Goal: Information Seeking & Learning: Learn about a topic

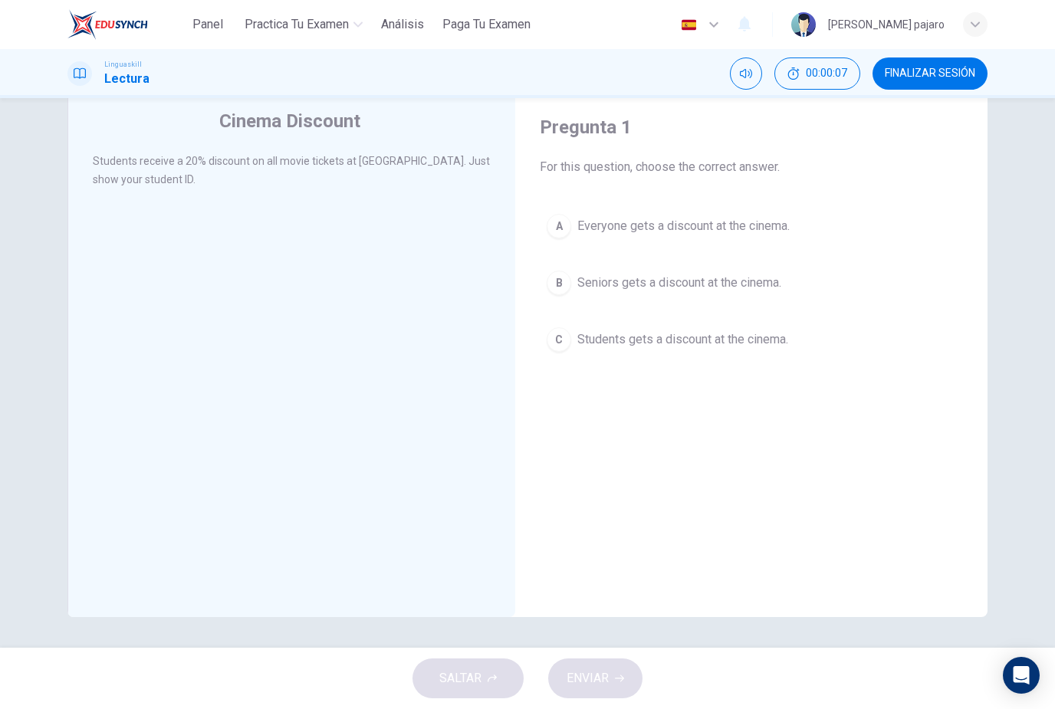
scroll to position [16, 0]
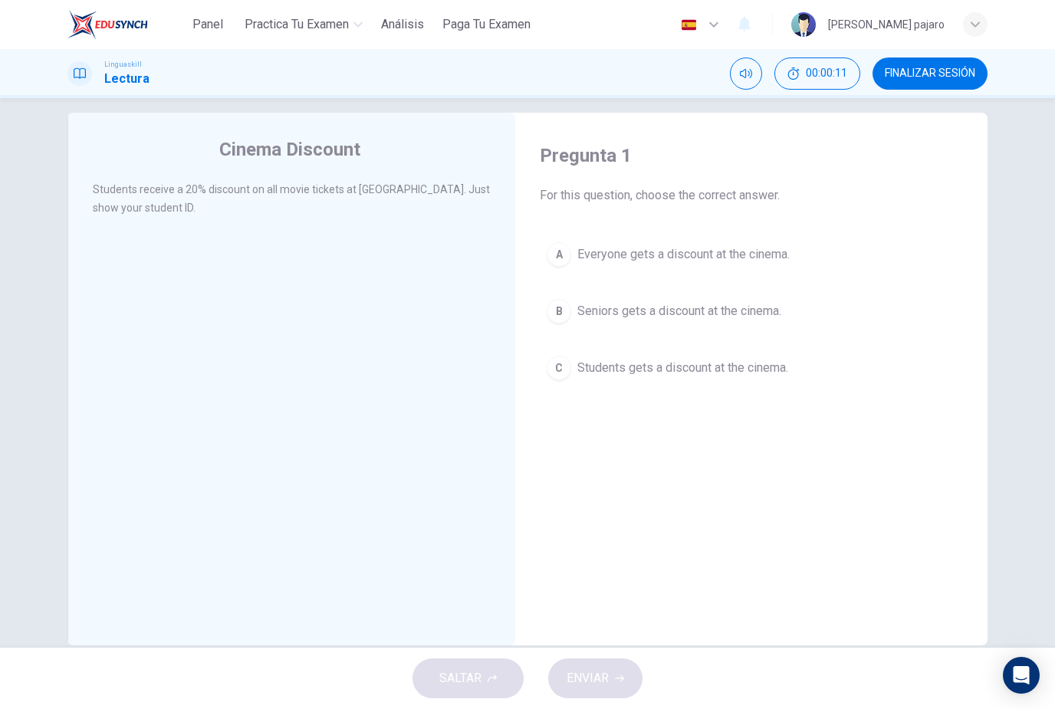
click at [718, 364] on span "Students gets a discount at the cinema." at bounding box center [682, 368] width 211 height 18
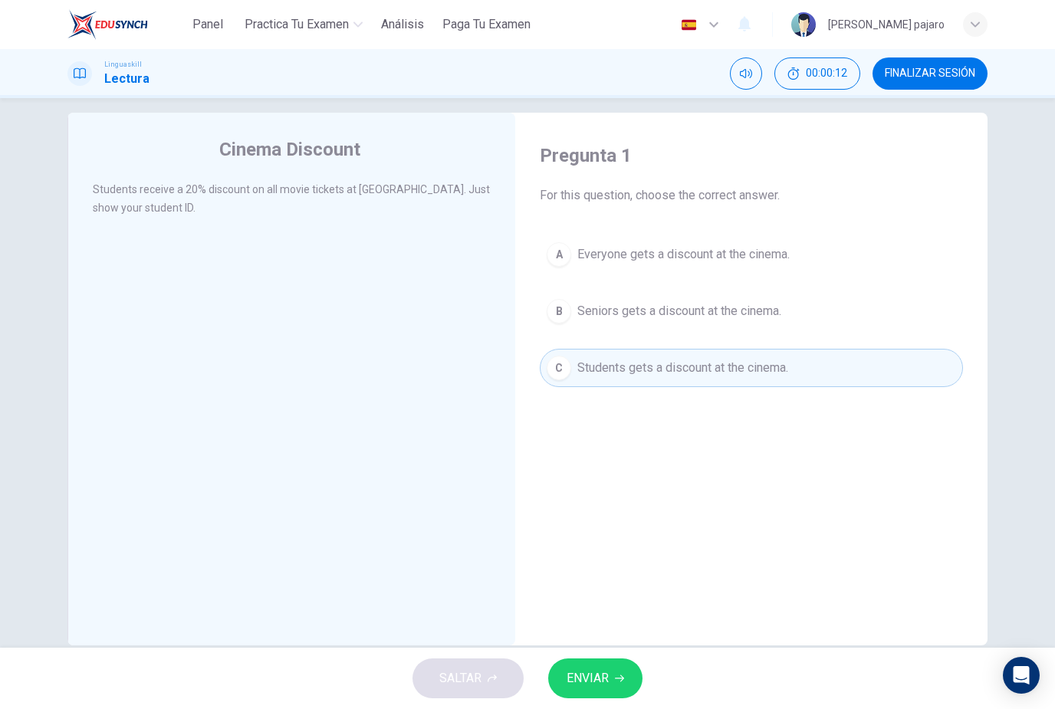
click at [623, 673] on button "ENVIAR" at bounding box center [595, 679] width 94 height 40
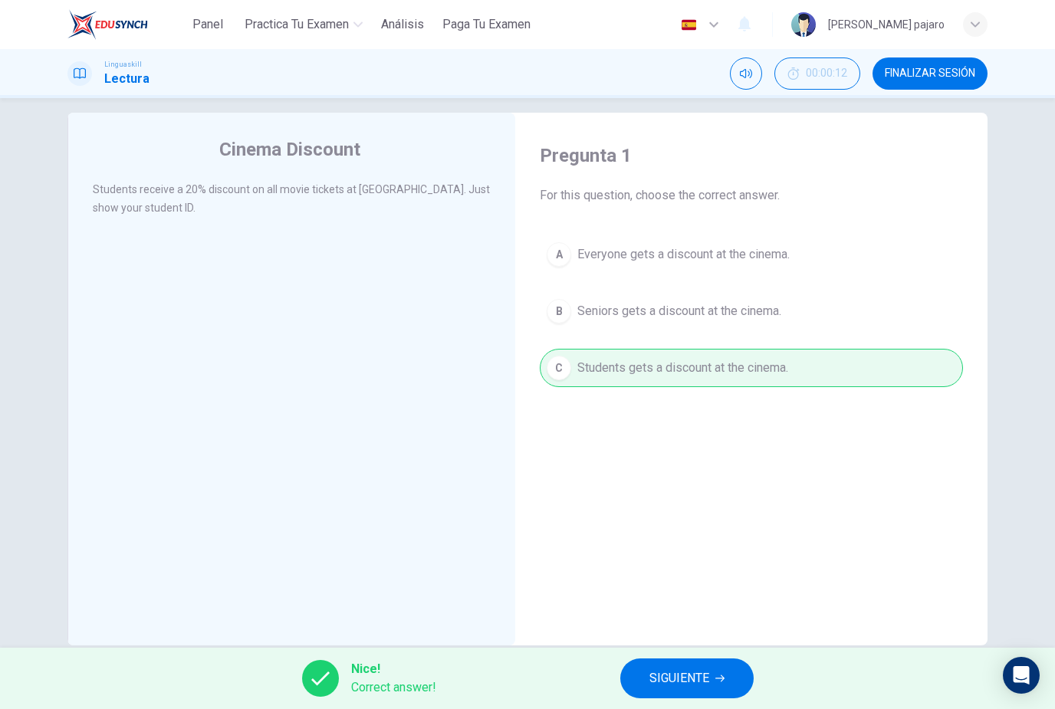
click at [696, 671] on span "SIGUIENTE" at bounding box center [679, 678] width 60 height 21
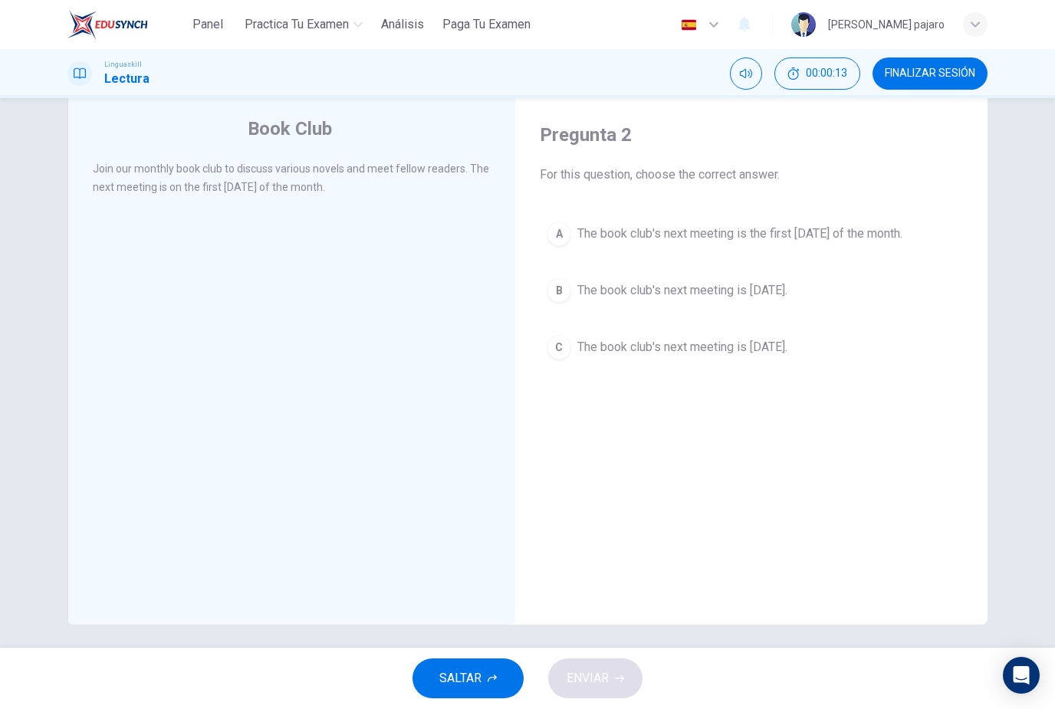
scroll to position [40, 0]
click at [919, 220] on button "A The book club's next meeting is the first [DATE] of the month." at bounding box center [751, 231] width 423 height 38
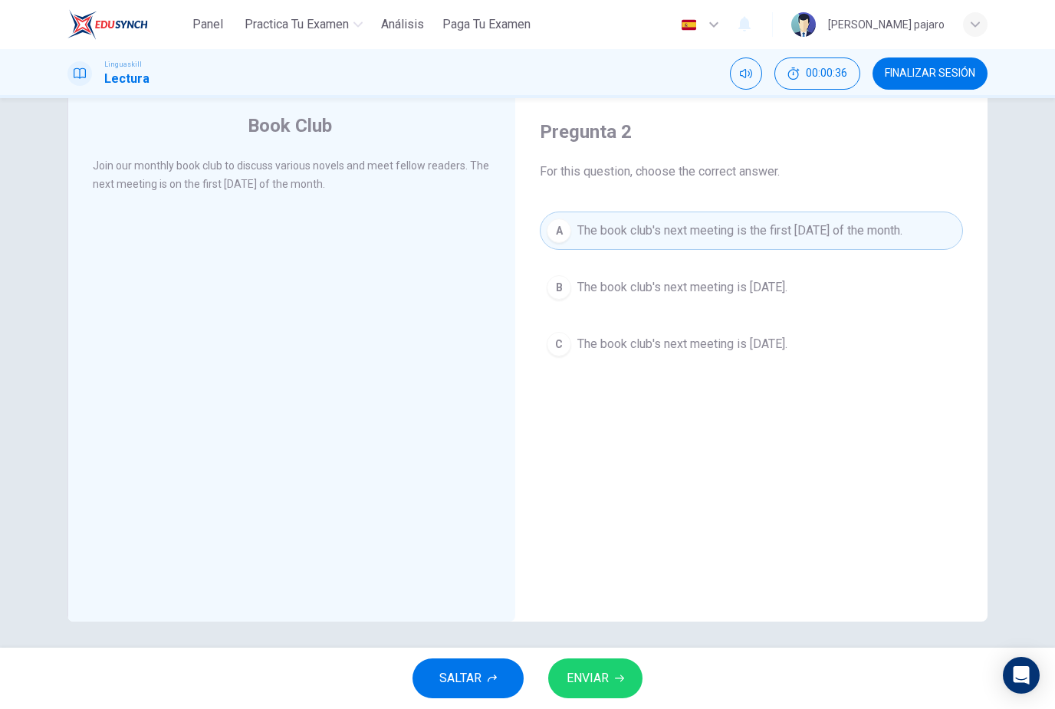
click at [603, 678] on span "ENVIAR" at bounding box center [588, 678] width 42 height 21
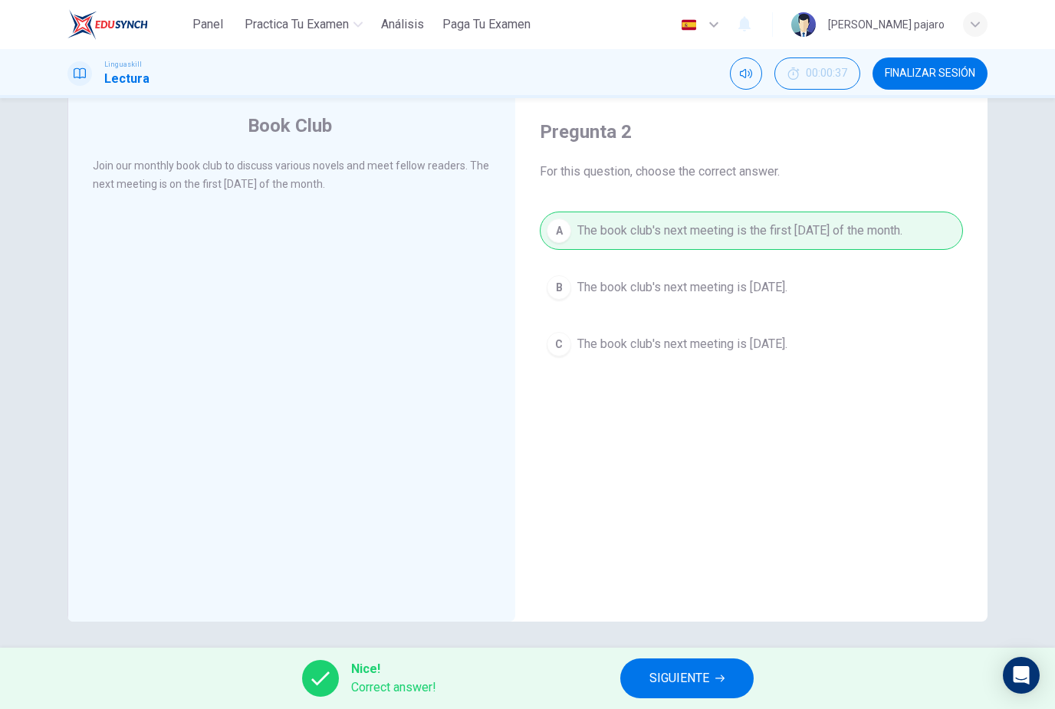
click at [732, 667] on button "SIGUIENTE" at bounding box center [686, 679] width 133 height 40
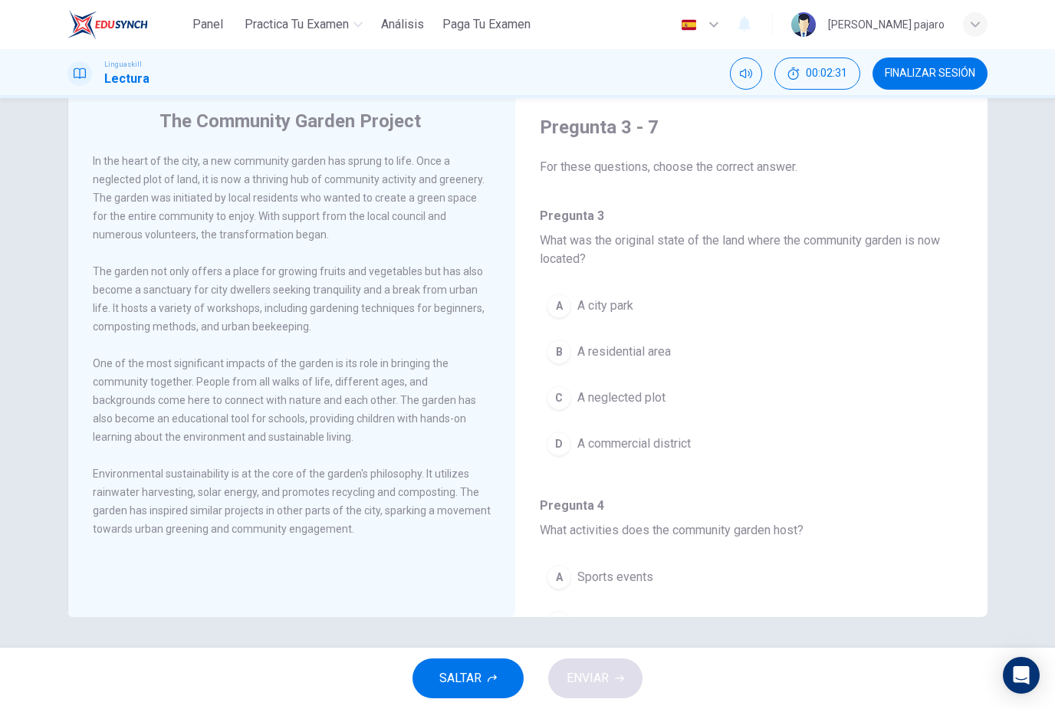
scroll to position [44, 0]
click at [606, 354] on span "A residential area" at bounding box center [624, 352] width 94 height 18
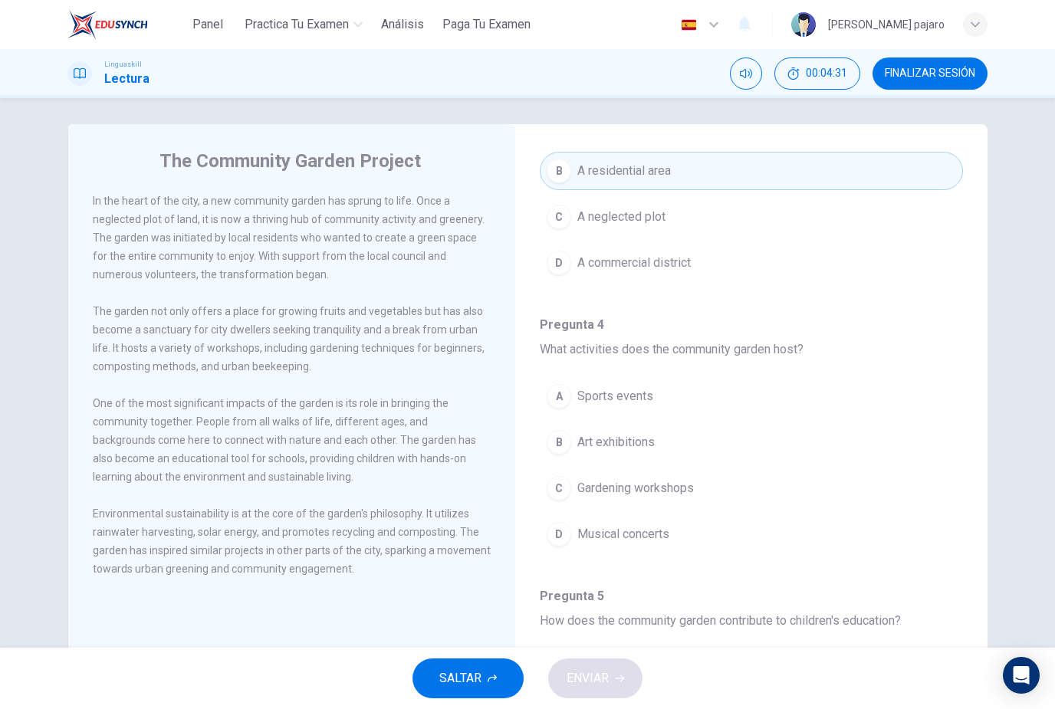
scroll to position [235, 0]
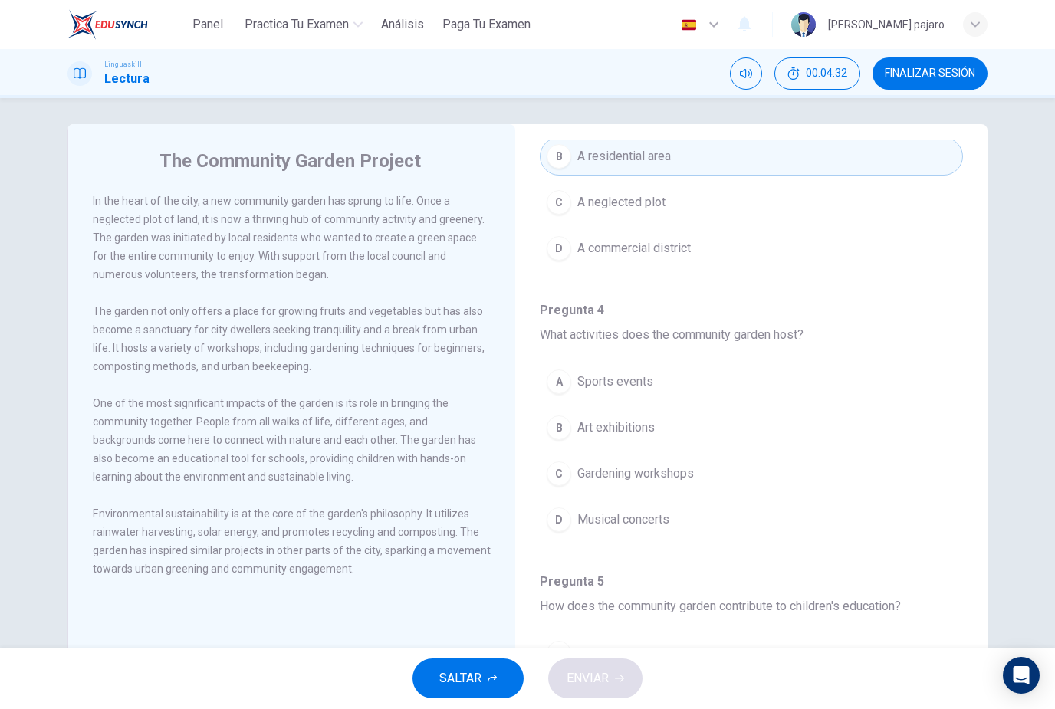
click at [744, 479] on button "C Gardening workshops" at bounding box center [751, 474] width 423 height 38
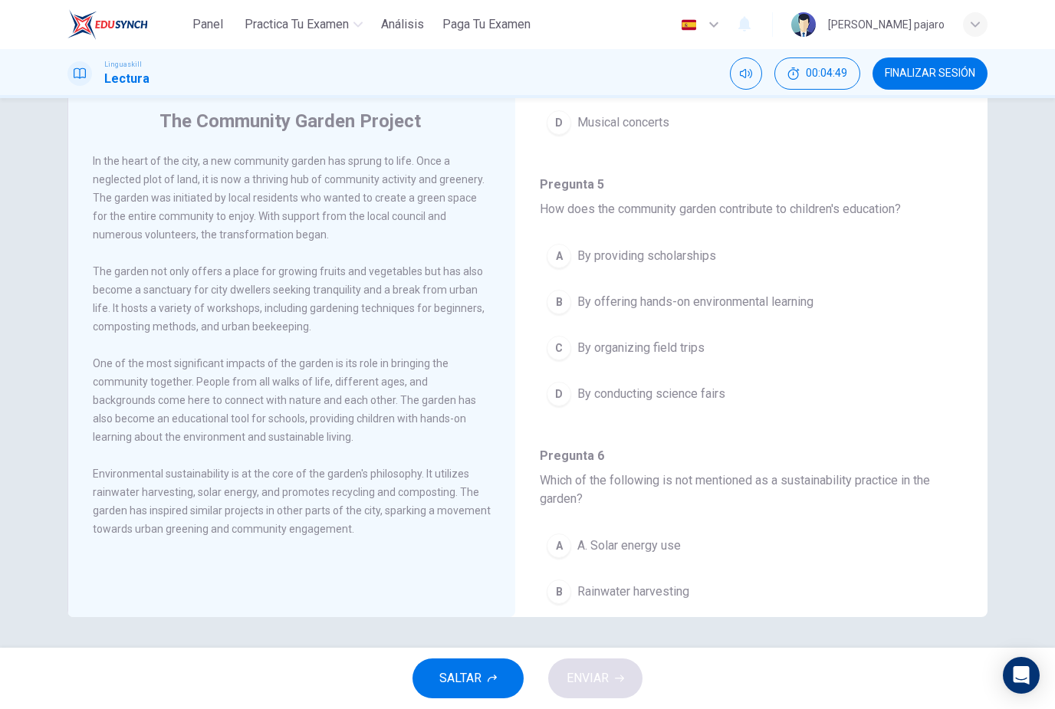
scroll to position [44, 0]
click at [795, 306] on span "By offering hands-on environmental learning" at bounding box center [695, 302] width 236 height 18
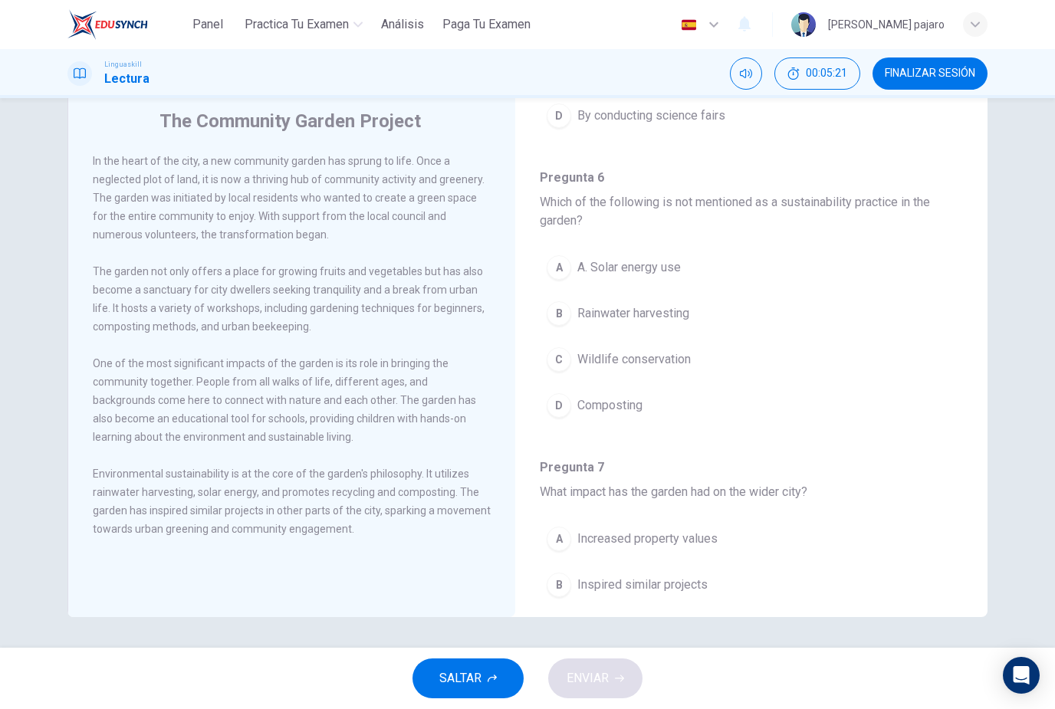
scroll to position [884, 0]
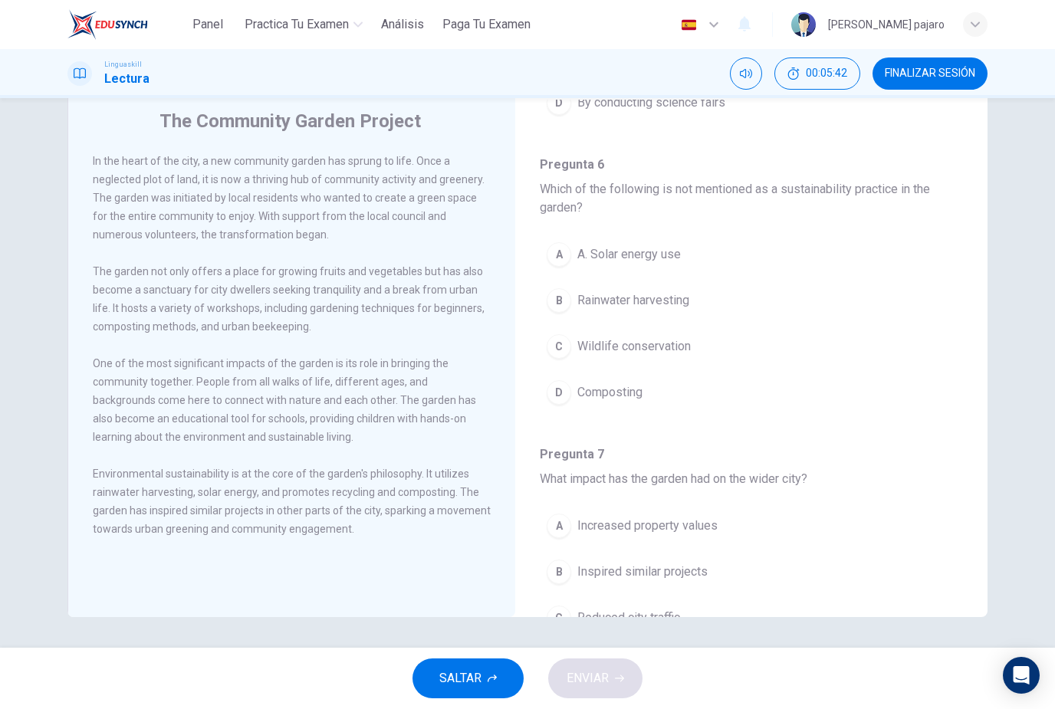
click at [689, 352] on span "Wildlife conservation" at bounding box center [633, 346] width 113 height 18
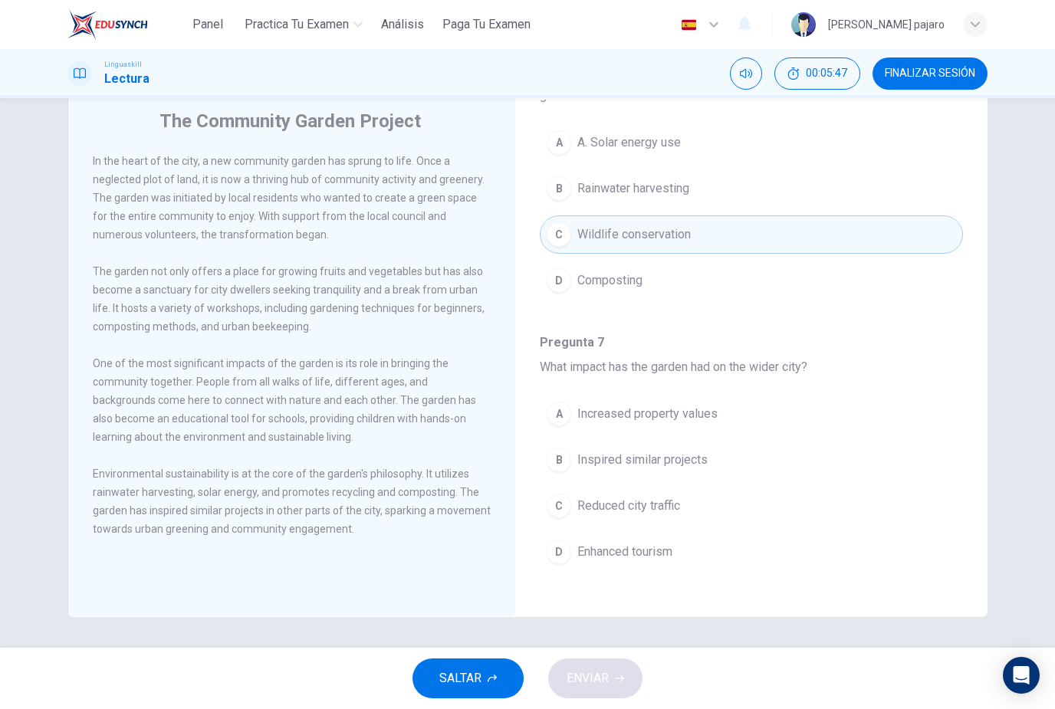
scroll to position [996, 0]
click at [714, 415] on span "Increased property values" at bounding box center [647, 414] width 140 height 18
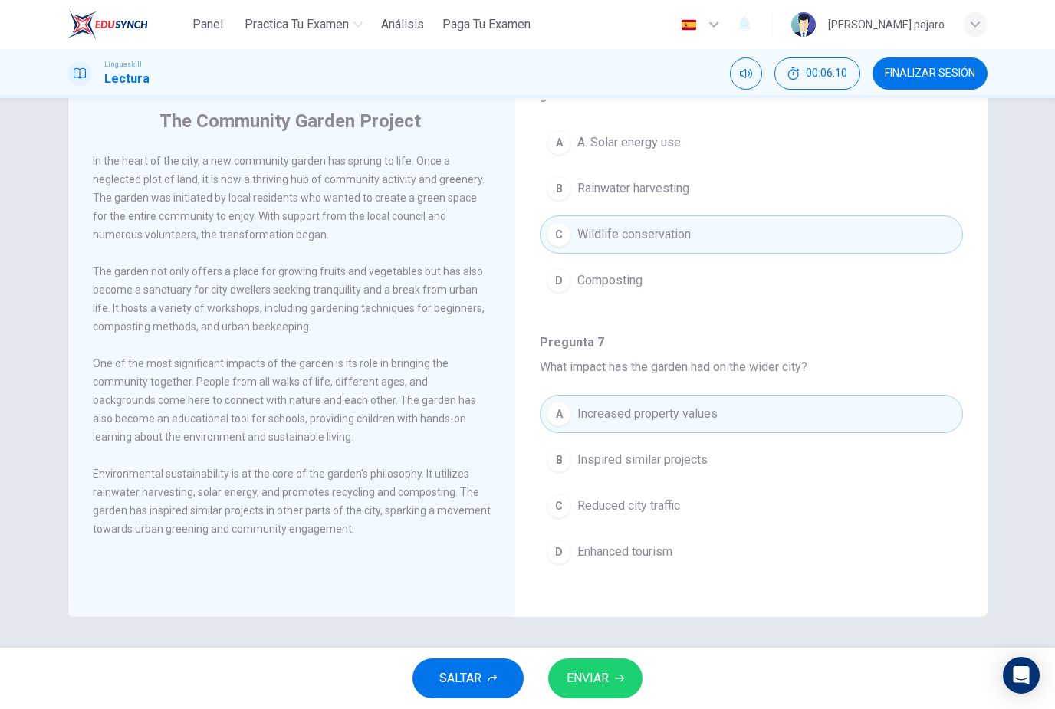
scroll to position [44, 0]
click at [857, 512] on button "C Reduced city traffic" at bounding box center [751, 506] width 423 height 38
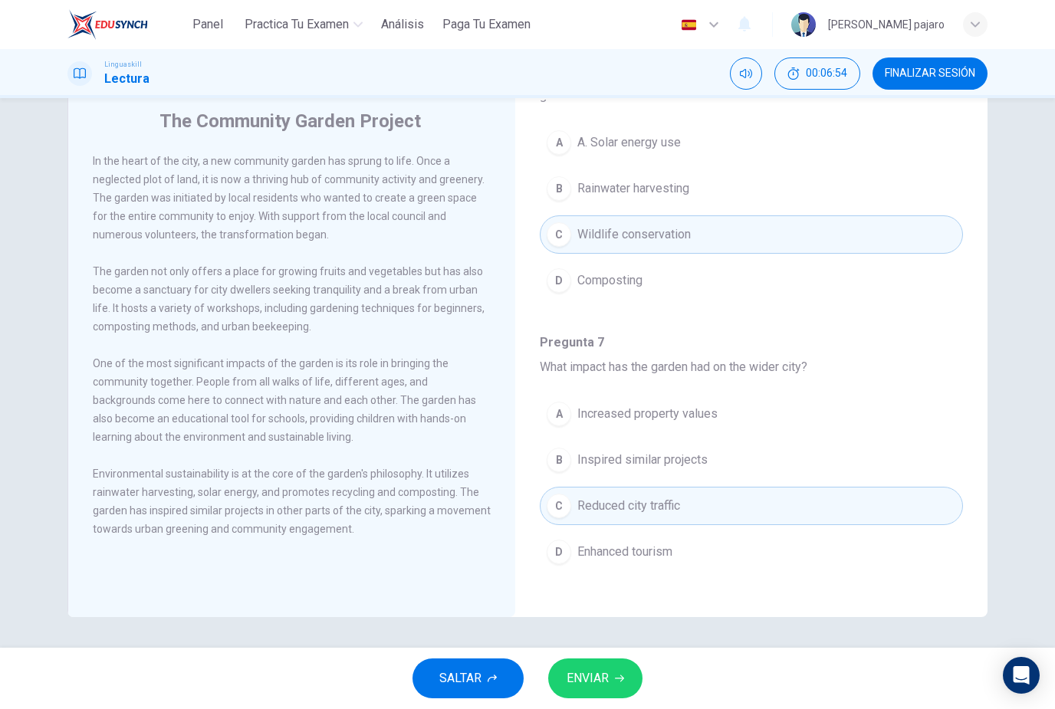
click at [607, 672] on span "ENVIAR" at bounding box center [588, 678] width 42 height 21
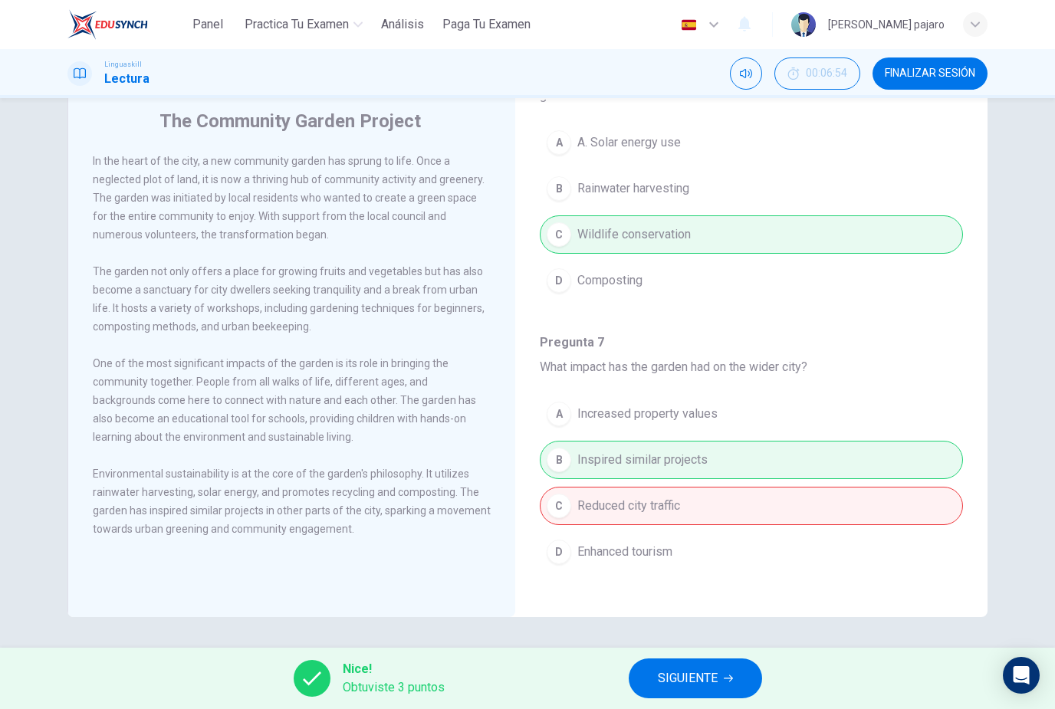
scroll to position [996, 0]
click at [709, 682] on span "SIGUIENTE" at bounding box center [688, 678] width 60 height 21
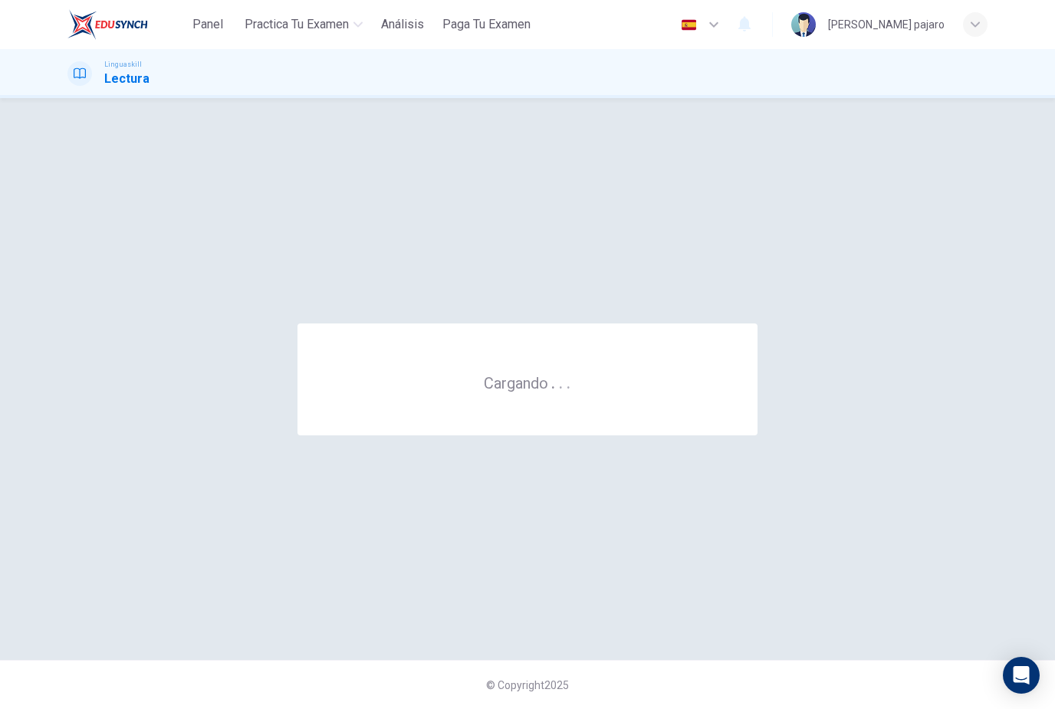
scroll to position [0, 0]
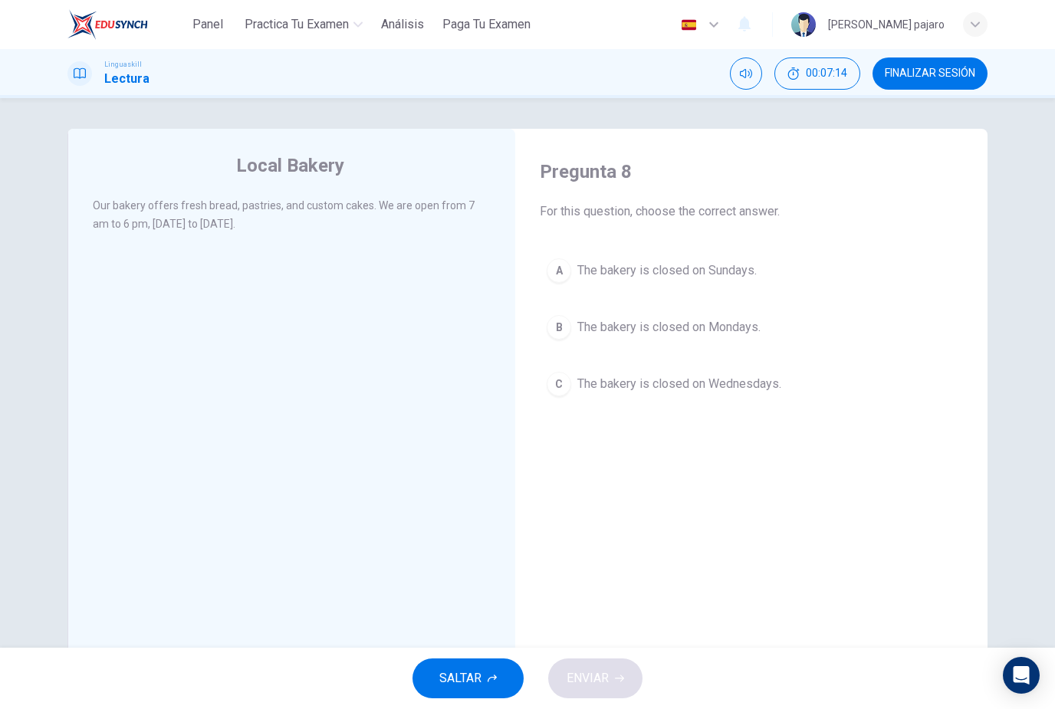
click at [728, 268] on span "The bakery is closed on Sundays." at bounding box center [666, 270] width 179 height 18
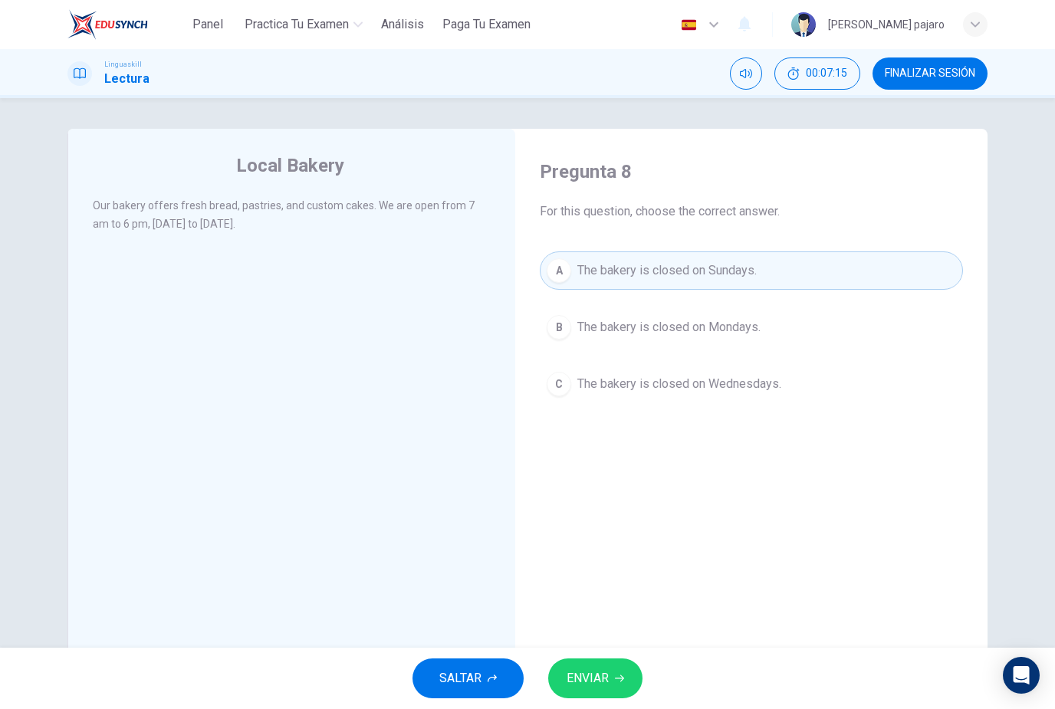
click at [609, 675] on span "ENVIAR" at bounding box center [588, 678] width 42 height 21
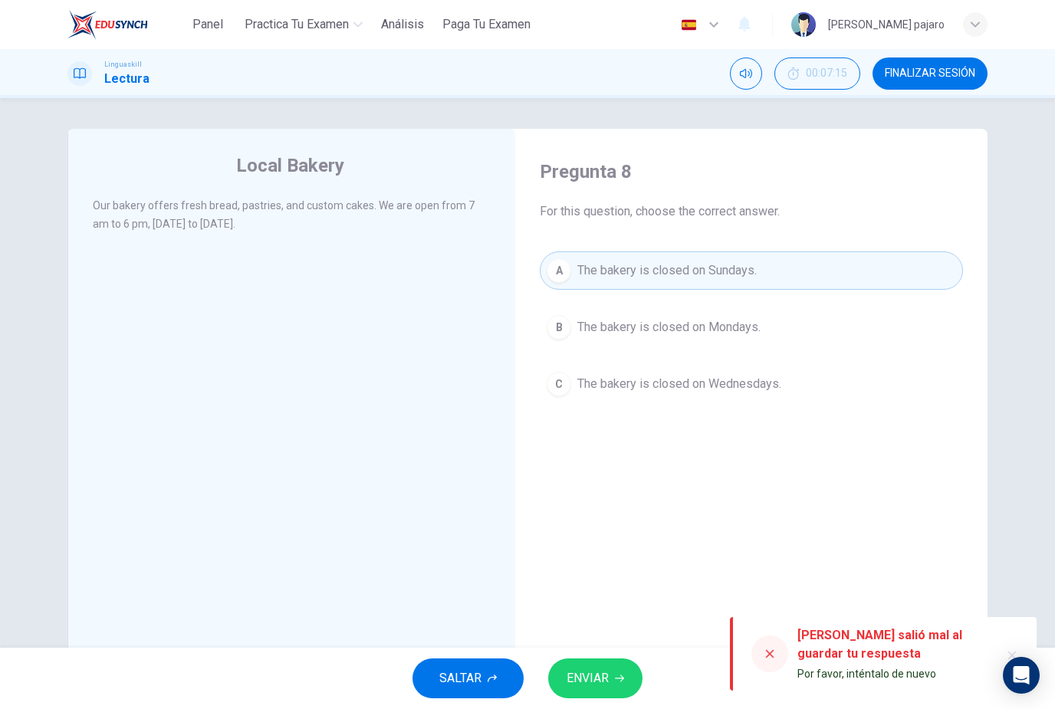
click at [613, 678] on button "ENVIAR" at bounding box center [595, 679] width 94 height 40
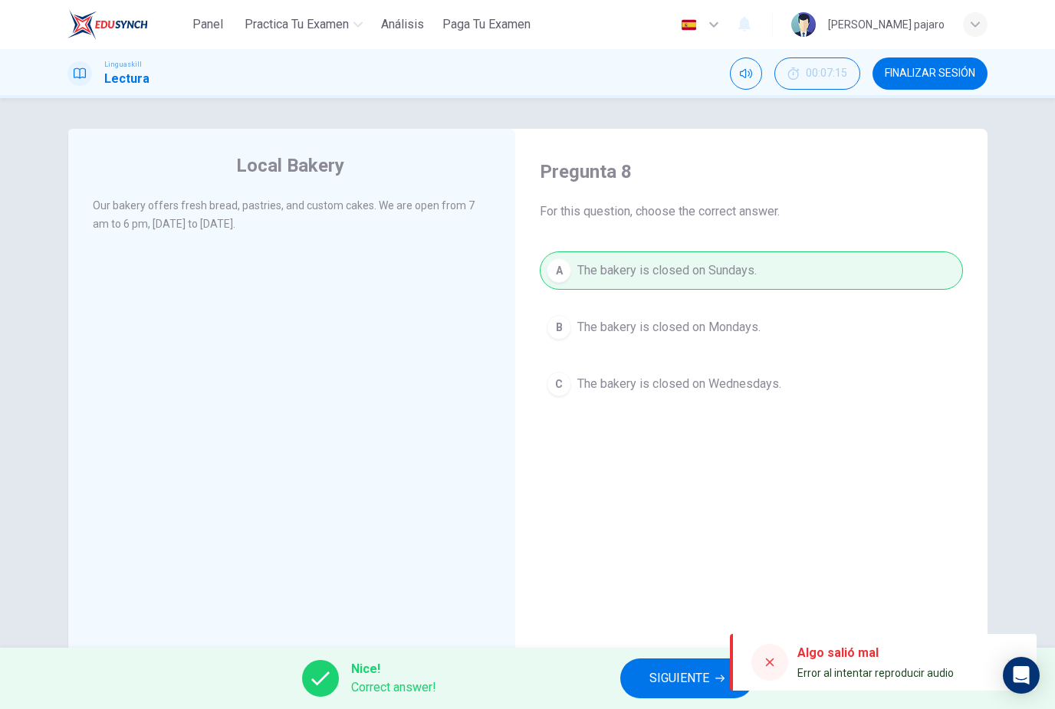
click at [694, 676] on span "SIGUIENTE" at bounding box center [679, 678] width 60 height 21
